Goal: Navigation & Orientation: Find specific page/section

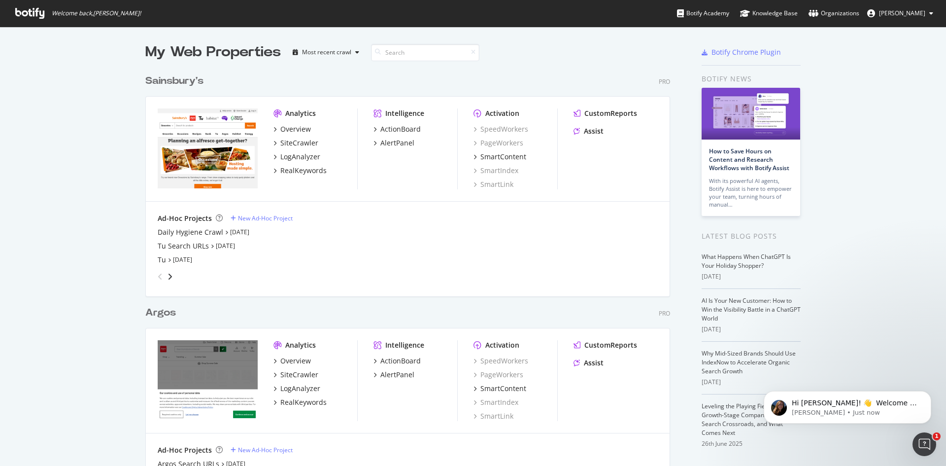
click at [869, 187] on div "My Web Properties Most recent crawl Sainsbury's Pro Analytics Overview SiteCraw…" at bounding box center [473, 284] width 946 height 514
